Goal: Find specific page/section: Find specific page/section

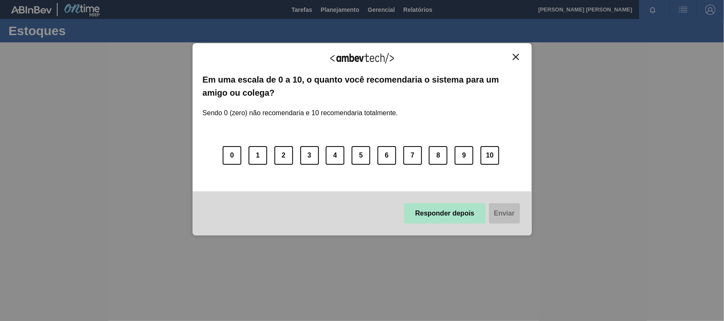
click at [448, 213] on button "Responder depois" at bounding box center [444, 214] width 81 height 20
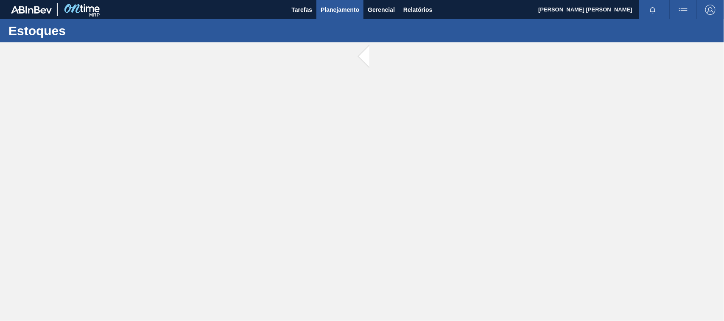
click at [338, 9] on span "Planejamento" at bounding box center [340, 10] width 39 height 10
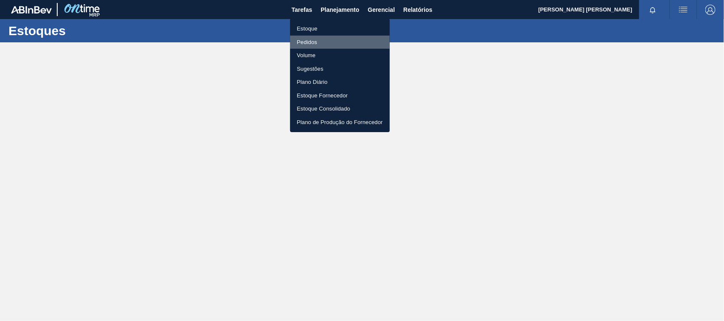
click at [309, 43] on li "Pedidos" at bounding box center [340, 43] width 100 height 14
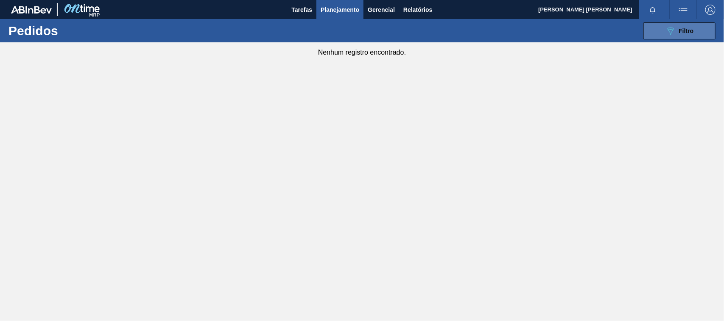
click at [673, 33] on icon "089F7B8B-B2A5-4AFE-B5C0-19BA573D28AC" at bounding box center [670, 31] width 10 height 10
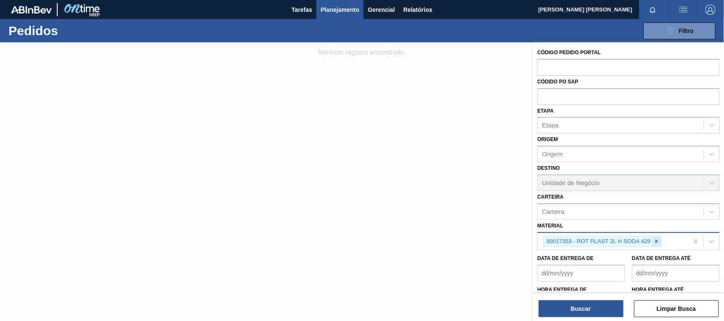
click at [659, 241] on icon at bounding box center [657, 242] width 6 height 6
paste input "30034305"
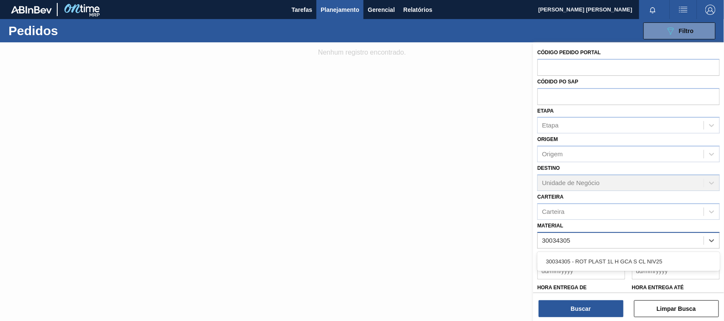
type input "30034305"
click at [597, 321] on div "Código Pedido Portal Códido PO SAP Etapa Etapa Origem Origem Destino Unidade de…" at bounding box center [628, 182] width 191 height 281
click at [570, 236] on div "Material" at bounding box center [621, 241] width 166 height 12
type input "v"
click at [579, 237] on div "v" at bounding box center [621, 241] width 166 height 12
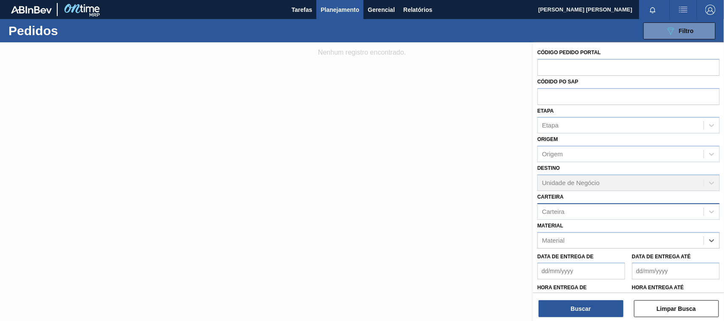
paste input "30034305"
type input "30034305"
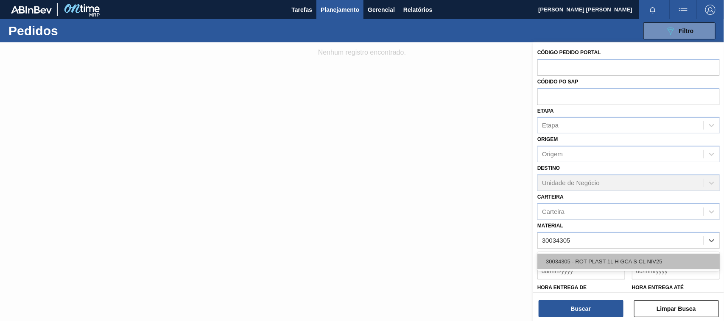
click at [605, 257] on div "30034305 - ROT PLAST 1L H GCA S CL NIV25" at bounding box center [628, 262] width 182 height 16
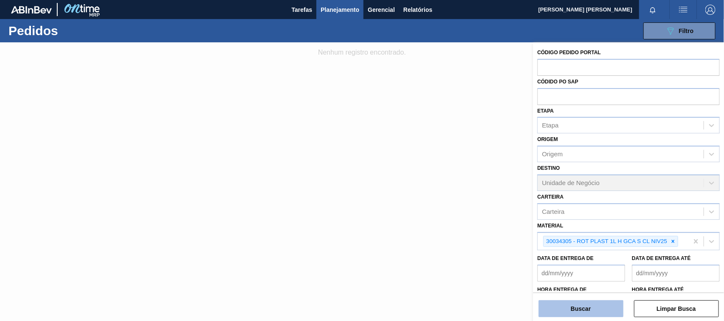
click at [580, 307] on button "Buscar" at bounding box center [581, 309] width 85 height 17
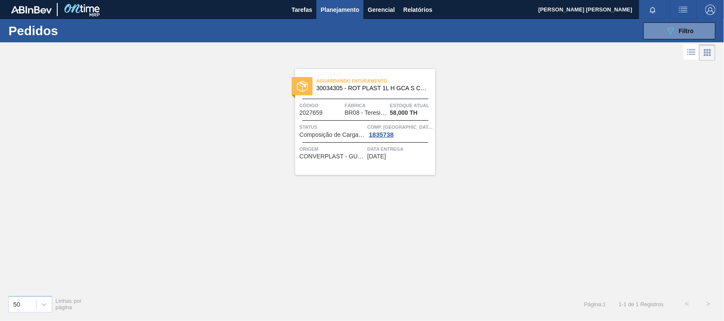
click at [387, 115] on div "Fábrica BR08 - Teresina" at bounding box center [366, 108] width 43 height 15
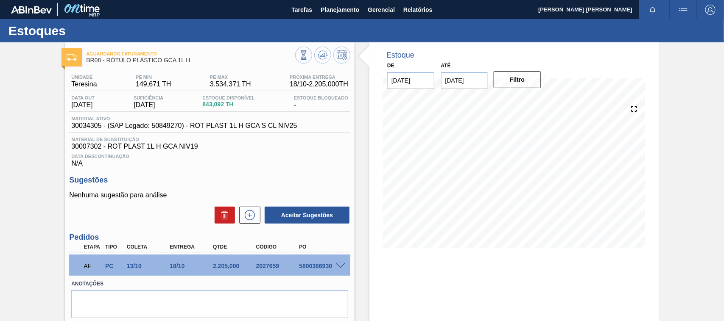
scroll to position [43, 0]
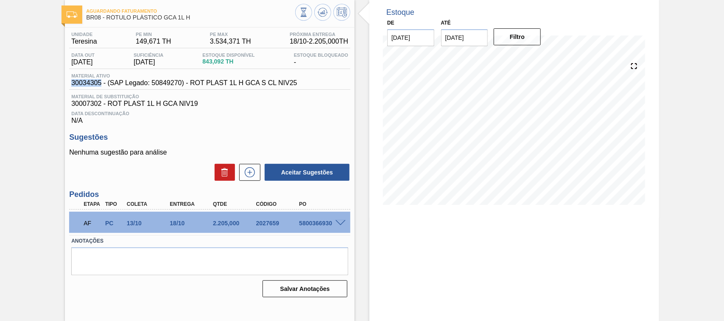
drag, startPoint x: 70, startPoint y: 83, endPoint x: 102, endPoint y: 87, distance: 32.1
click at [102, 87] on div "Material ativo 30034305 - (SAP Legado: 50849270) - ROT PLAST 1L H GCA S CL NIV25" at bounding box center [184, 80] width 230 height 14
copy span "30034305"
